Goal: Check status: Check status

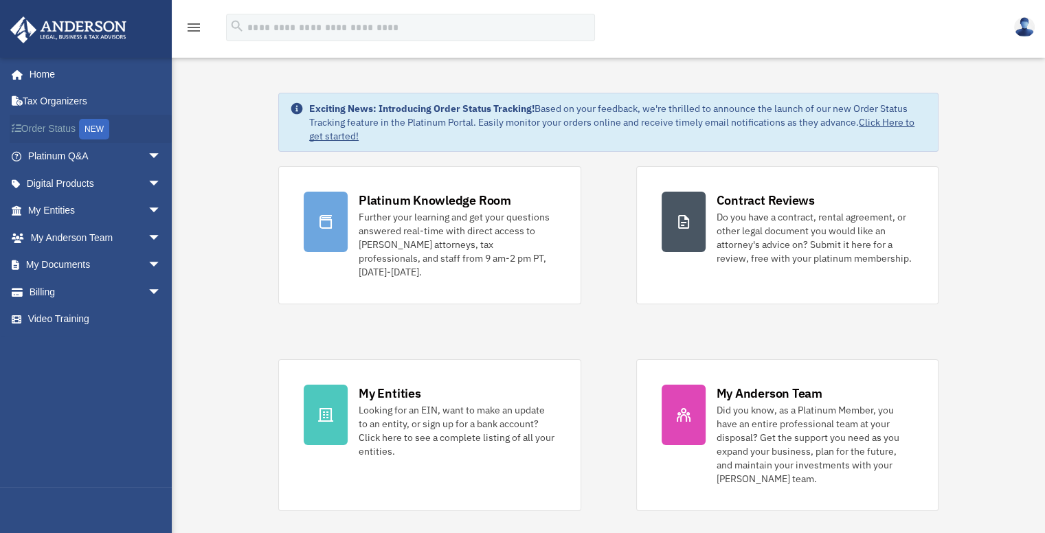
click at [32, 128] on link "Order Status NEW" at bounding box center [96, 129] width 172 height 28
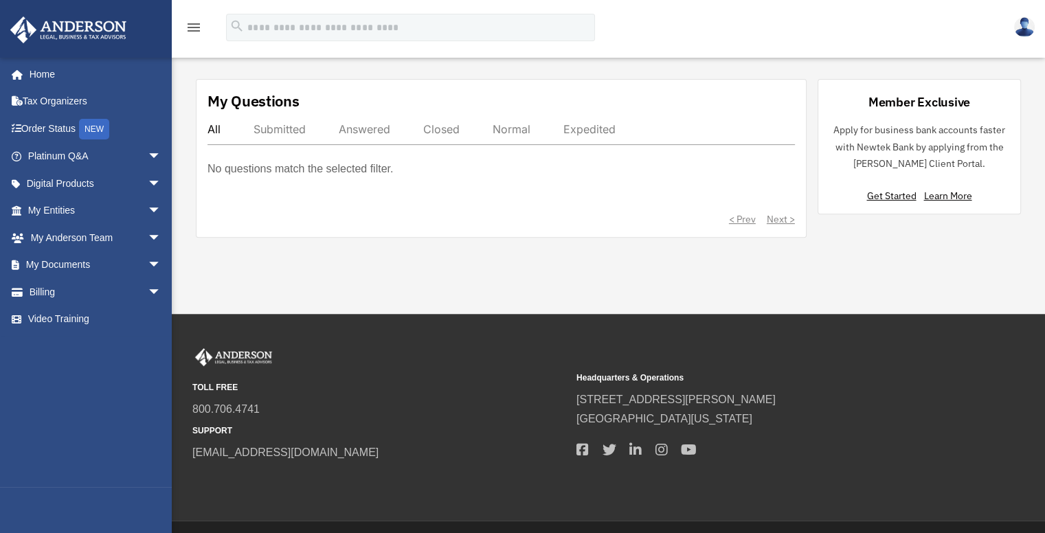
scroll to position [504, 0]
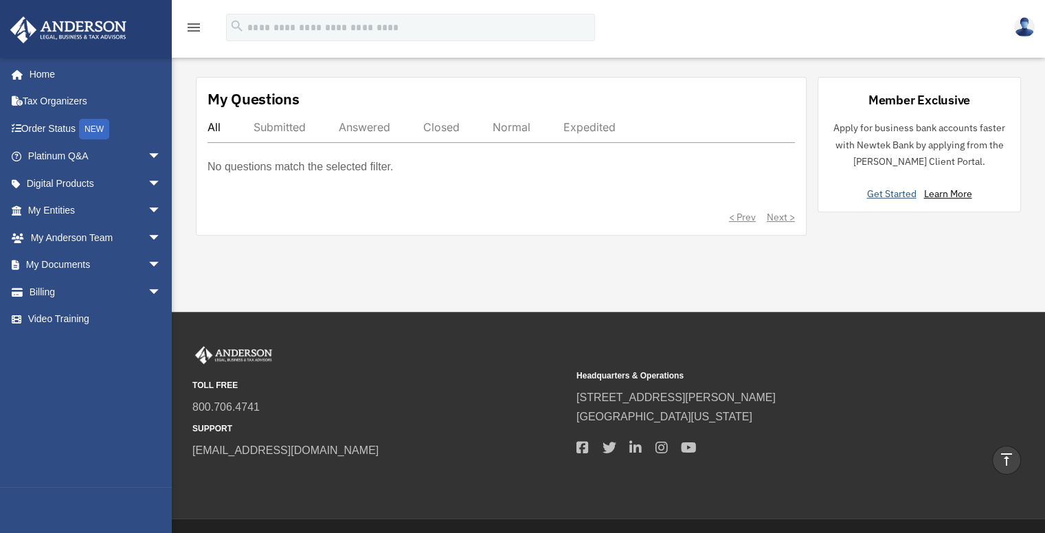
click at [868, 188] on link "Get Started" at bounding box center [893, 194] width 55 height 12
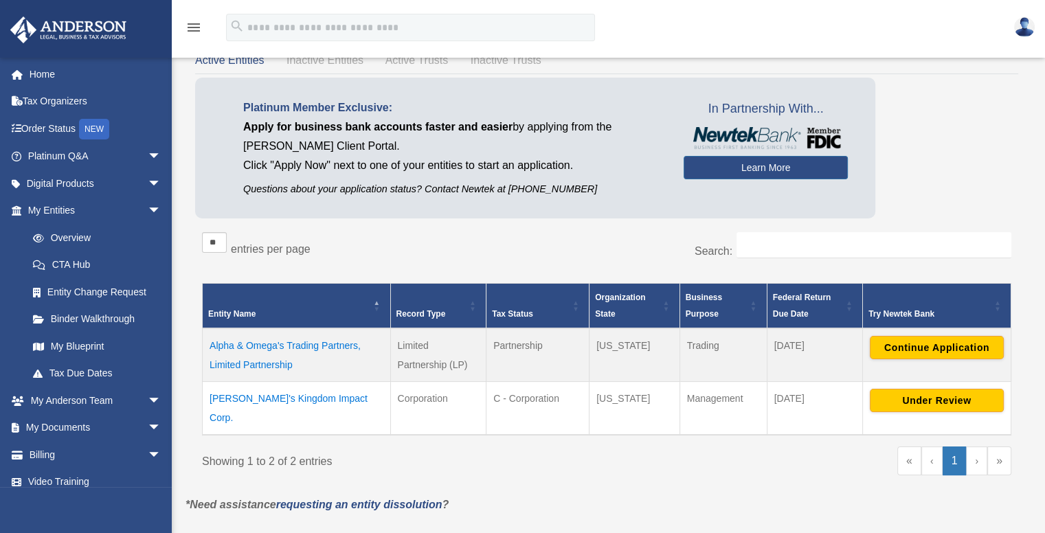
scroll to position [91, 0]
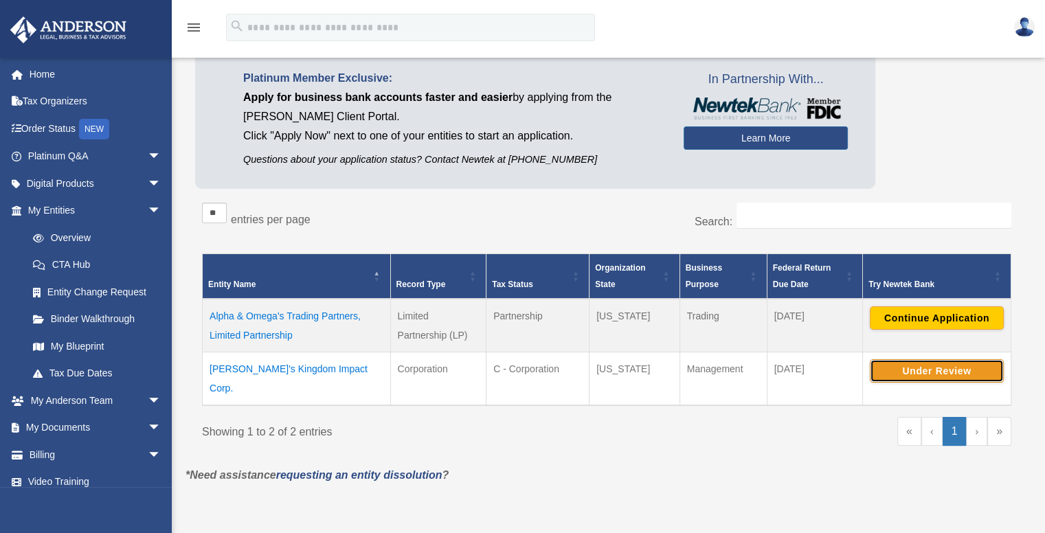
click at [928, 366] on button "Under Review" at bounding box center [937, 370] width 134 height 23
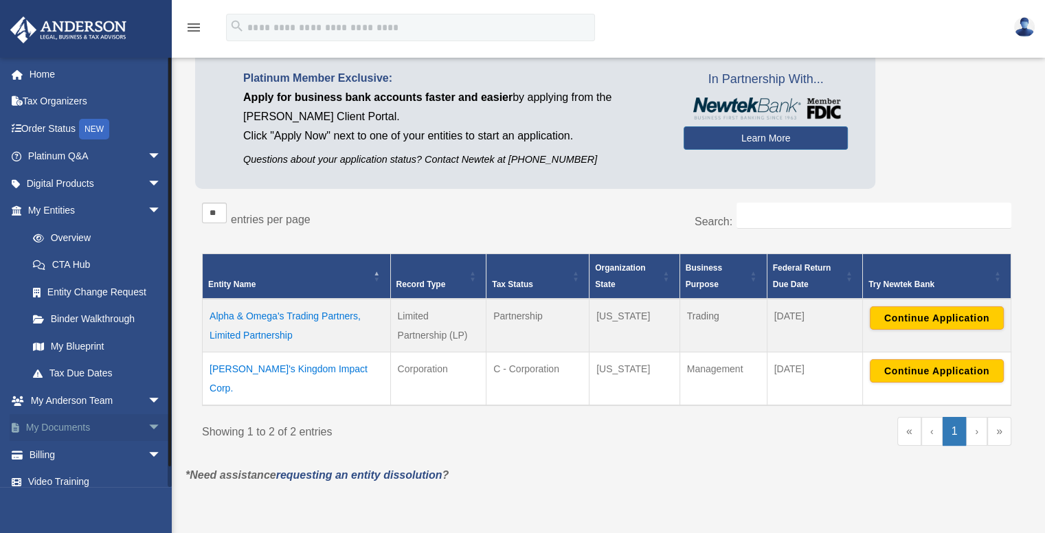
click at [93, 429] on link "My Documents arrow_drop_down" at bounding box center [96, 427] width 172 height 27
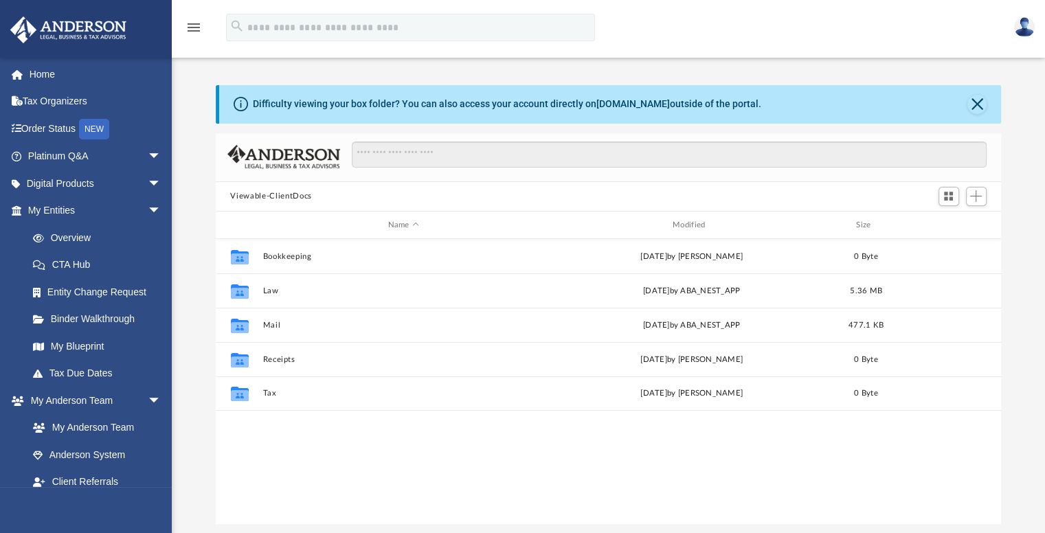
scroll to position [302, 775]
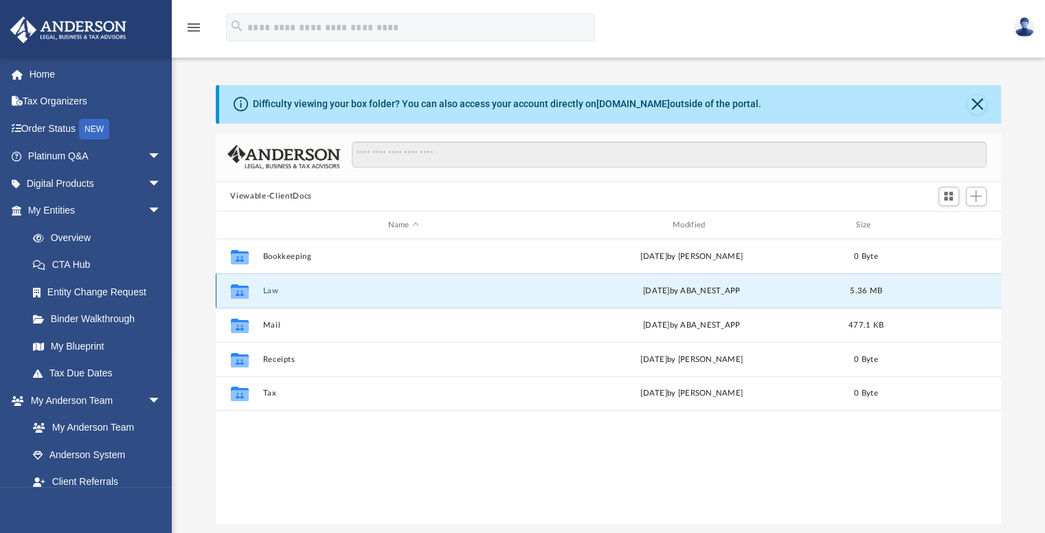
click at [269, 291] on button "Law" at bounding box center [403, 291] width 282 height 9
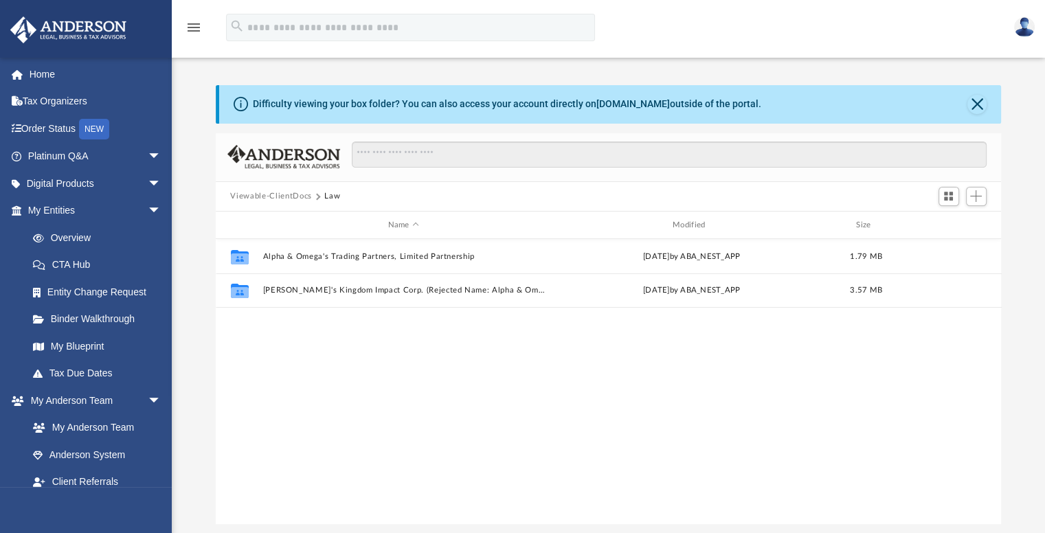
click at [1022, 25] on img at bounding box center [1024, 27] width 21 height 20
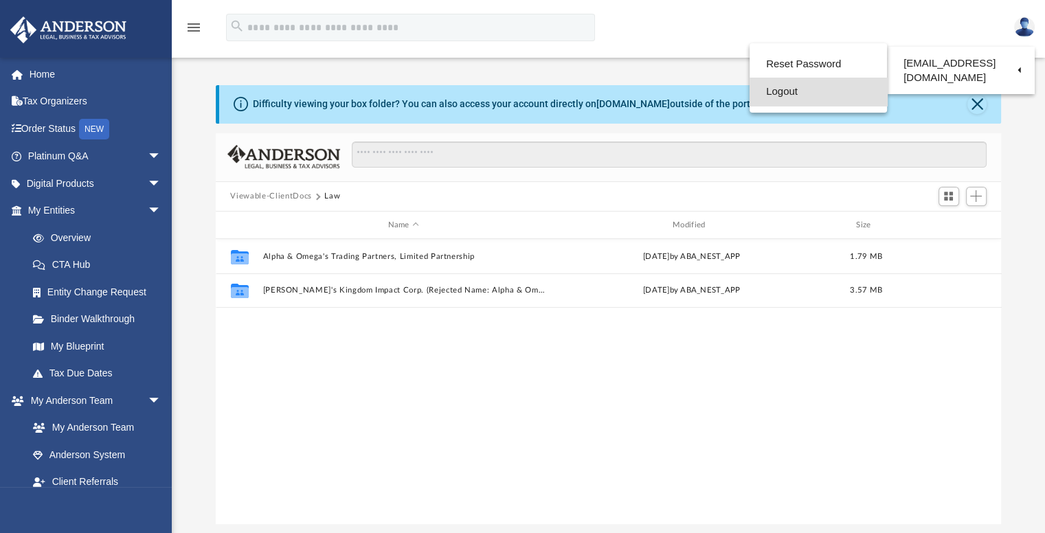
click at [786, 90] on link "Logout" at bounding box center [818, 92] width 137 height 28
